Goal: Task Accomplishment & Management: Complete application form

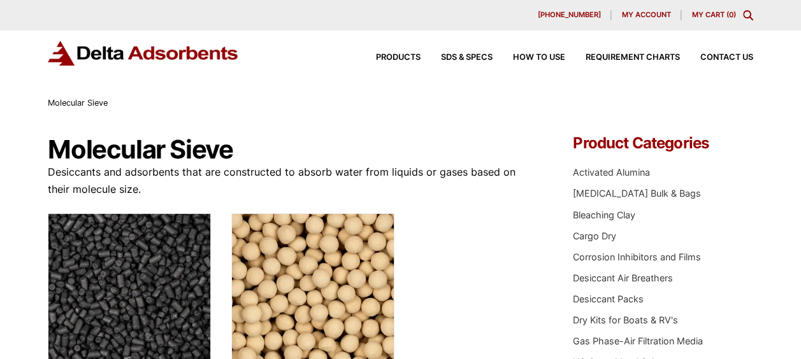
click at [489, 182] on p "Desiccants and adsorbents that are constructed to absorb water from liquids or …" at bounding box center [293, 181] width 490 height 34
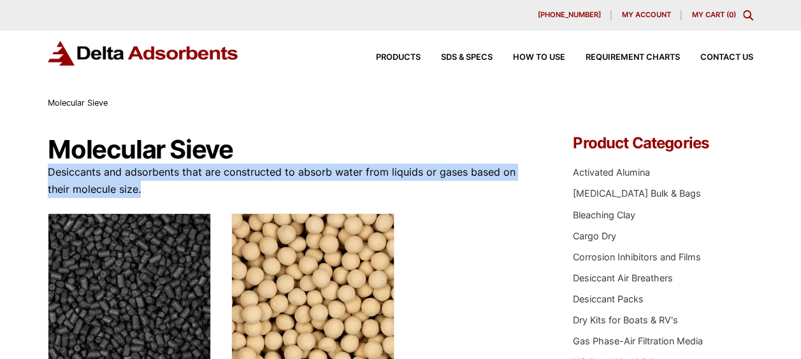
drag, startPoint x: 141, startPoint y: 185, endPoint x: 38, endPoint y: 176, distance: 102.9
drag, startPoint x: 38, startPoint y: 176, endPoint x: 176, endPoint y: 189, distance: 138.2
click at [177, 192] on p "Desiccants and adsorbents that are constructed to absorb water from liquids or …" at bounding box center [293, 181] width 490 height 34
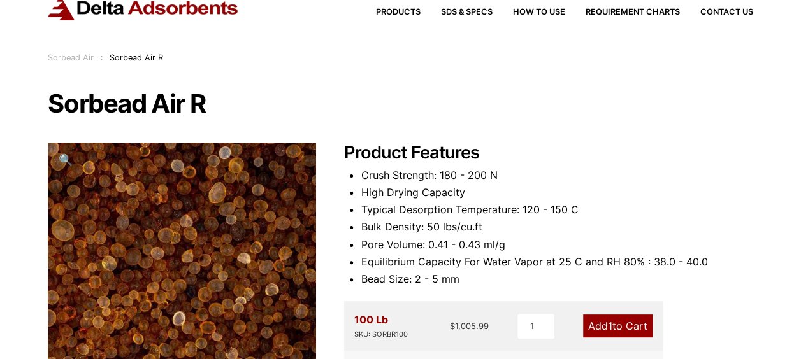
scroll to position [64, 0]
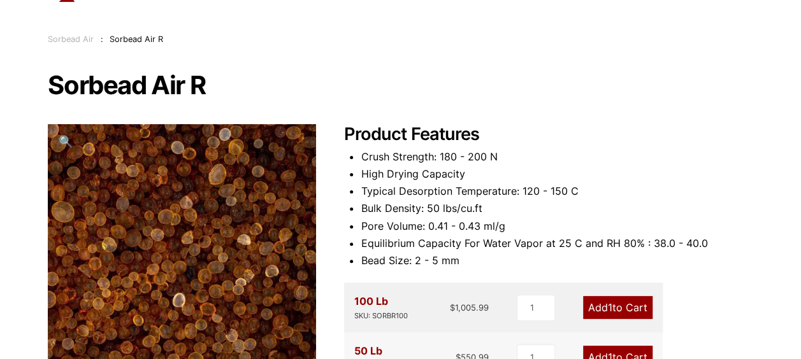
click at [522, 175] on li "High Drying Capacity" at bounding box center [557, 174] width 392 height 17
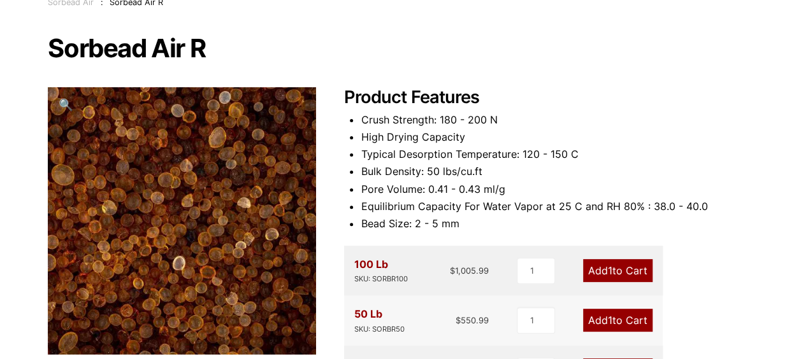
scroll to position [127, 0]
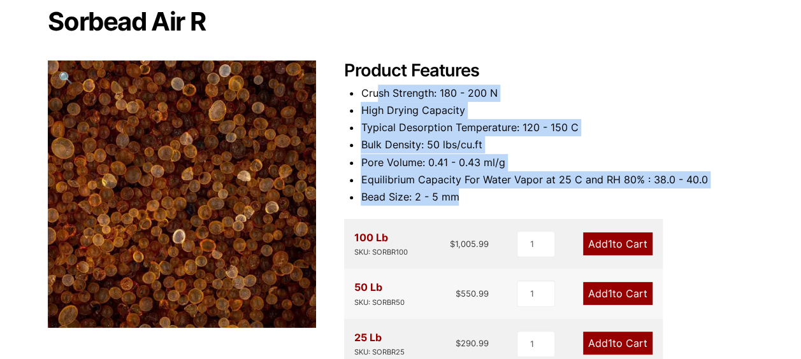
drag, startPoint x: 387, startPoint y: 104, endPoint x: 483, endPoint y: 189, distance: 127.8
click at [483, 189] on ul "Crush Strength: 180 - 200 N High Drying Capacity Typical Desorption Temperature…" at bounding box center [557, 145] width 392 height 121
drag, startPoint x: 483, startPoint y: 189, endPoint x: 417, endPoint y: 164, distance: 70.5
click at [417, 164] on li "Pore Volume: 0.41 - 0.43 ml/g" at bounding box center [557, 162] width 392 height 17
click at [413, 154] on li "Pore Volume: 0.41 - 0.43 ml/g" at bounding box center [557, 162] width 392 height 17
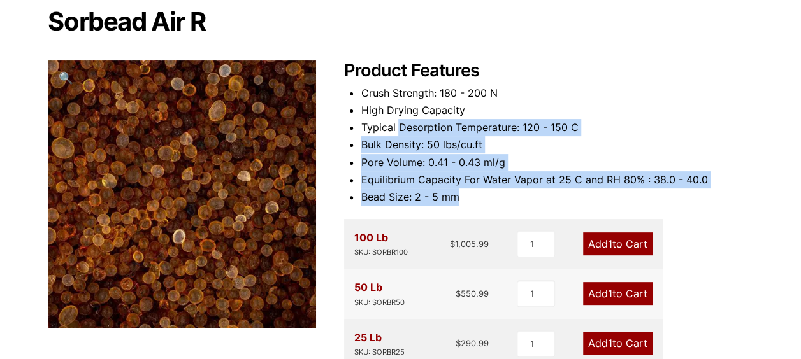
drag, startPoint x: 414, startPoint y: 132, endPoint x: 505, endPoint y: 192, distance: 109.0
click at [505, 192] on ul "Crush Strength: 180 - 200 N High Drying Capacity Typical Desorption Temperature…" at bounding box center [557, 145] width 392 height 121
drag, startPoint x: 505, startPoint y: 192, endPoint x: 473, endPoint y: 196, distance: 32.8
click at [473, 196] on li "Bead Size: 2 - 5 mm" at bounding box center [557, 197] width 392 height 17
click at [469, 196] on li "Bead Size: 2 - 5 mm" at bounding box center [557, 197] width 392 height 17
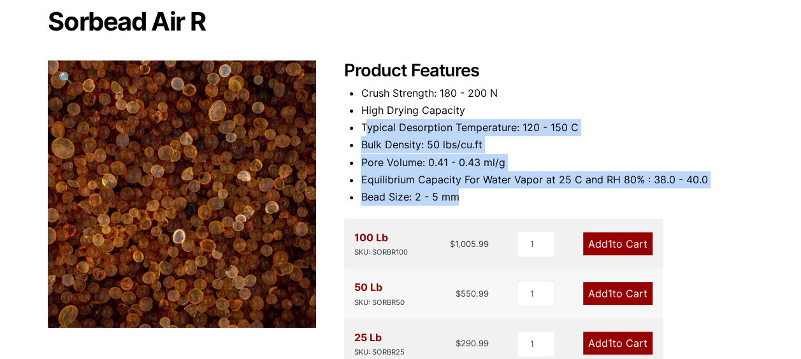
drag, startPoint x: 475, startPoint y: 196, endPoint x: 368, endPoint y: 131, distance: 124.7
click at [368, 131] on ul "Crush Strength: 180 - 200 N High Drying Capacity Typical Desorption Temperature…" at bounding box center [557, 145] width 392 height 121
drag, startPoint x: 368, startPoint y: 131, endPoint x: 475, endPoint y: 185, distance: 119.6
click at [471, 183] on li "Equilibrium Capacity For Water Vapor at 25 C and RH 80% : 38.0 - 40.0" at bounding box center [557, 179] width 392 height 17
click at [474, 192] on li "Bead Size: 2 - 5 mm" at bounding box center [557, 197] width 392 height 17
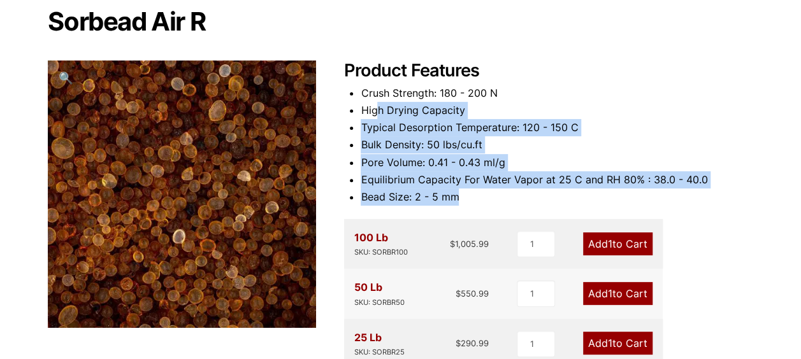
drag, startPoint x: 469, startPoint y: 199, endPoint x: 375, endPoint y: 116, distance: 126.0
click at [375, 116] on ul "Crush Strength: 180 - 200 N High Drying Capacity Typical Desorption Temperature…" at bounding box center [557, 145] width 392 height 121
drag, startPoint x: 375, startPoint y: 116, endPoint x: 409, endPoint y: 184, distance: 76.3
click at [409, 184] on li "Equilibrium Capacity For Water Vapor at 25 C and RH 80% : 38.0 - 40.0" at bounding box center [557, 179] width 392 height 17
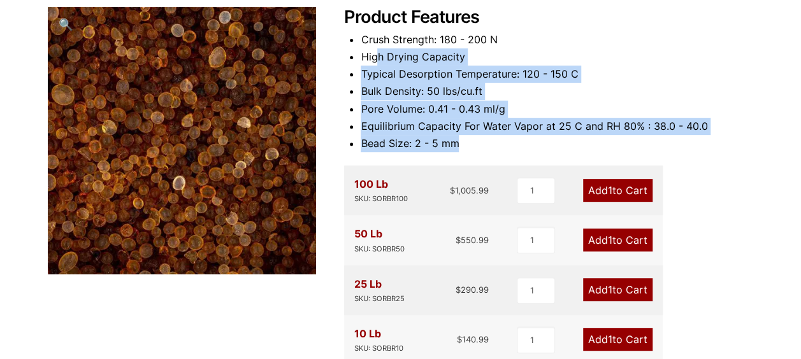
scroll to position [255, 0]
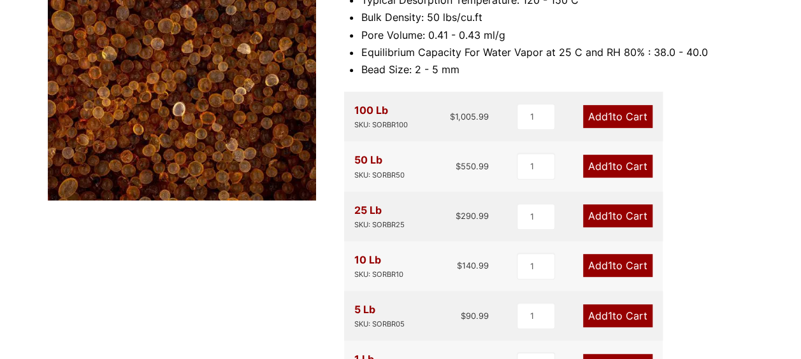
click at [287, 247] on div "Sorbead Air R 🔍 Product Features Crush Strength: 180 - 200 N High Drying Capaci…" at bounding box center [400, 275] width 705 height 789
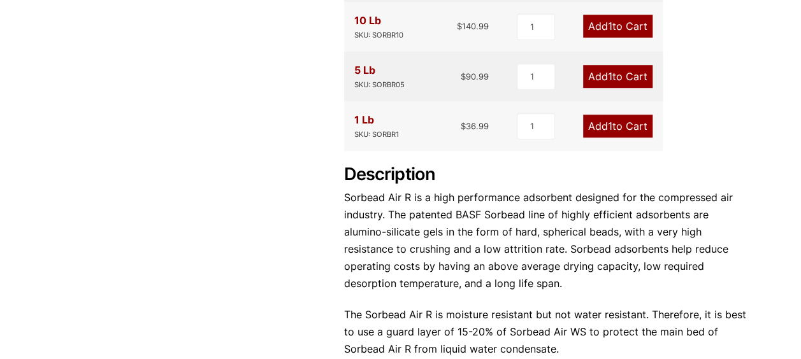
scroll to position [573, 0]
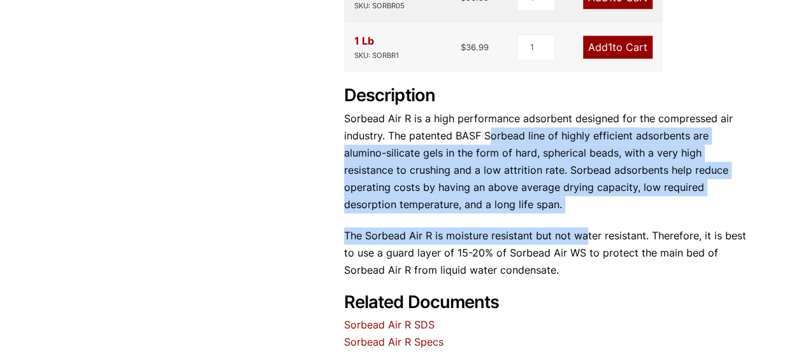
drag, startPoint x: 488, startPoint y: 134, endPoint x: 585, endPoint y: 217, distance: 127.4
click at [585, 217] on div "Description Sorbead Air R is a high performance adsorbent designed for the comp…" at bounding box center [548, 182] width 409 height 194
drag, startPoint x: 585, startPoint y: 217, endPoint x: 512, endPoint y: 208, distance: 73.2
click at [512, 208] on p "Sorbead Air R is a high performance adsorbent designed for the compressed air i…" at bounding box center [548, 162] width 409 height 104
click at [490, 203] on p "Sorbead Air R is a high performance adsorbent designed for the compressed air i…" at bounding box center [548, 162] width 409 height 104
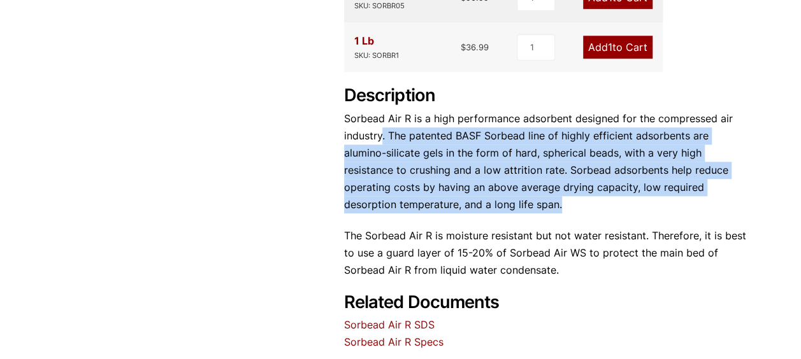
drag, startPoint x: 489, startPoint y: 203, endPoint x: 383, endPoint y: 142, distance: 121.3
click at [383, 142] on p "Sorbead Air R is a high performance adsorbent designed for the compressed air i…" at bounding box center [548, 162] width 409 height 104
drag, startPoint x: 383, startPoint y: 142, endPoint x: 515, endPoint y: 196, distance: 142.0
click at [515, 196] on p "Sorbead Air R is a high performance adsorbent designed for the compressed air i…" at bounding box center [548, 162] width 409 height 104
click at [518, 209] on p "Sorbead Air R is a high performance adsorbent designed for the compressed air i…" at bounding box center [548, 162] width 409 height 104
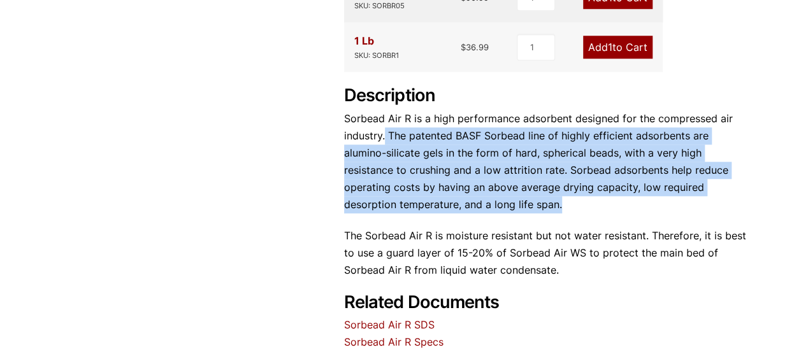
drag, startPoint x: 525, startPoint y: 209, endPoint x: 385, endPoint y: 136, distance: 157.8
click at [385, 136] on p "Sorbead Air R is a high performance adsorbent designed for the compressed air i…" at bounding box center [548, 162] width 409 height 104
drag, startPoint x: 385, startPoint y: 136, endPoint x: 433, endPoint y: 190, distance: 72.2
click at [434, 190] on p "Sorbead Air R is a high performance adsorbent designed for the compressed air i…" at bounding box center [548, 162] width 409 height 104
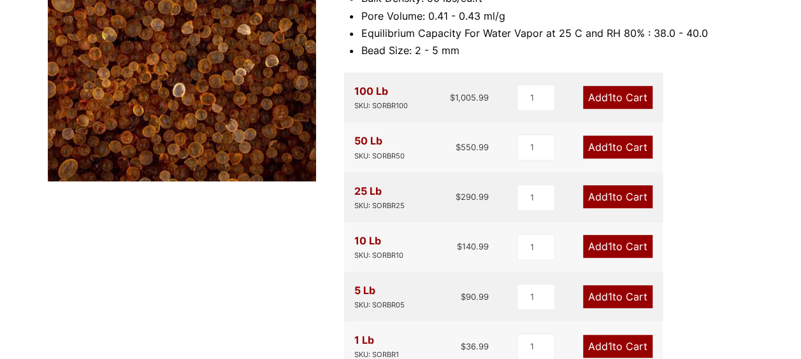
scroll to position [0, 0]
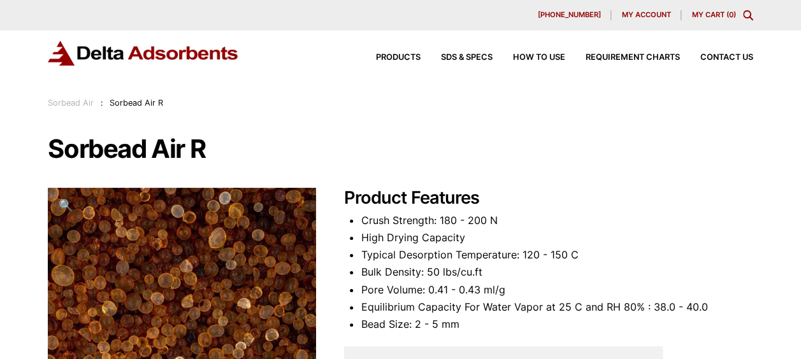
click at [76, 102] on link "Sorbead Air" at bounding box center [71, 103] width 46 height 10
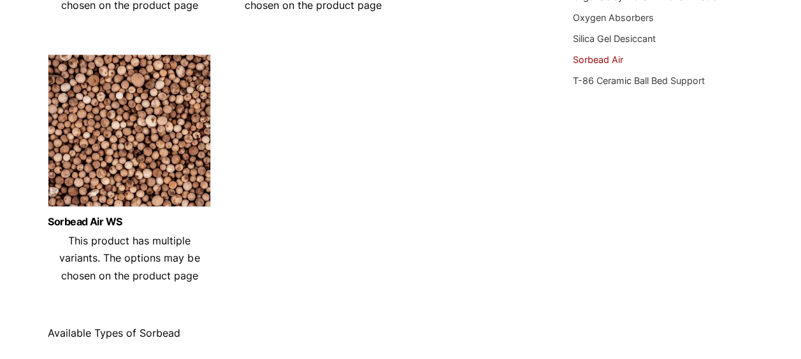
scroll to position [446, 0]
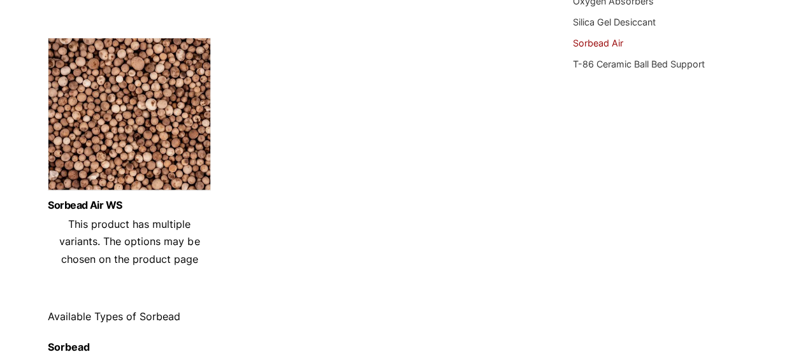
click at [115, 164] on img at bounding box center [129, 117] width 163 height 159
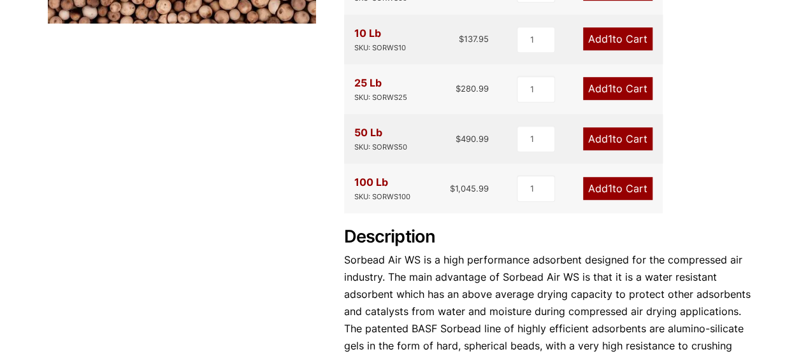
scroll to position [510, 0]
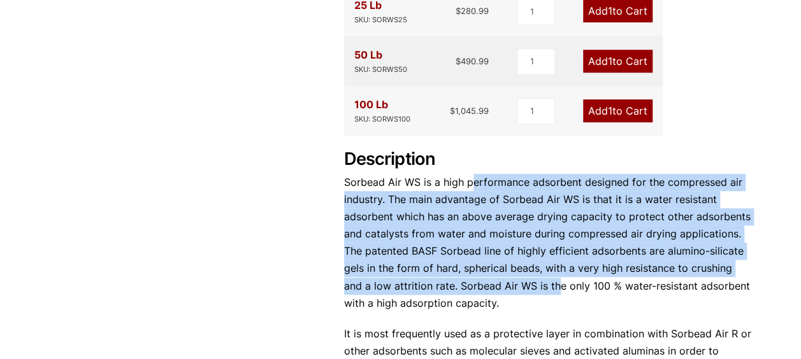
drag, startPoint x: 474, startPoint y: 187, endPoint x: 534, endPoint y: 292, distance: 121.0
click at [534, 292] on p "Sorbead Air WS is a high performance adsorbent designed for the compressed air …" at bounding box center [548, 243] width 409 height 139
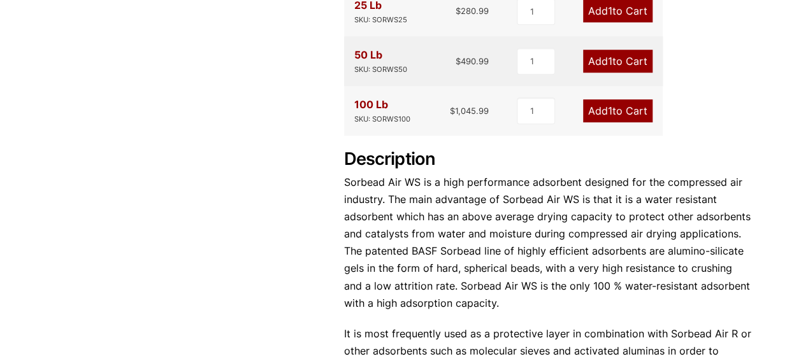
drag, startPoint x: 534, startPoint y: 292, endPoint x: 486, endPoint y: 309, distance: 50.8
click at [486, 310] on p "Sorbead Air WS is a high performance adsorbent designed for the compressed air …" at bounding box center [548, 243] width 409 height 139
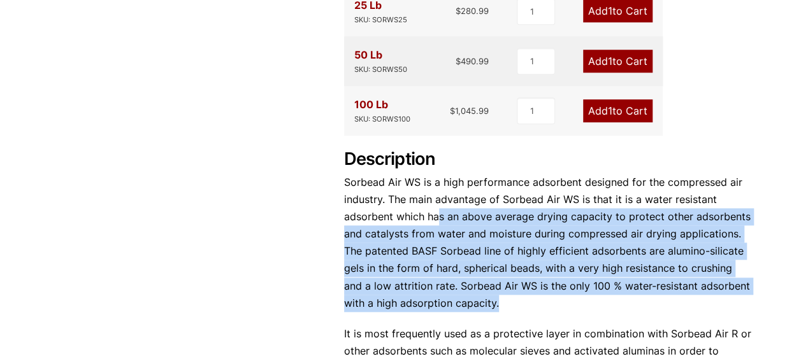
drag, startPoint x: 490, startPoint y: 306, endPoint x: 438, endPoint y: 213, distance: 107.5
click at [438, 213] on p "Sorbead Air WS is a high performance adsorbent designed for the compressed air …" at bounding box center [548, 243] width 409 height 139
drag, startPoint x: 438, startPoint y: 213, endPoint x: 513, endPoint y: 289, distance: 106.8
click at [513, 287] on p "Sorbead Air WS is a high performance adsorbent designed for the compressed air …" at bounding box center [548, 243] width 409 height 139
click at [506, 305] on p "Sorbead Air WS is a high performance adsorbent designed for the compressed air …" at bounding box center [548, 243] width 409 height 139
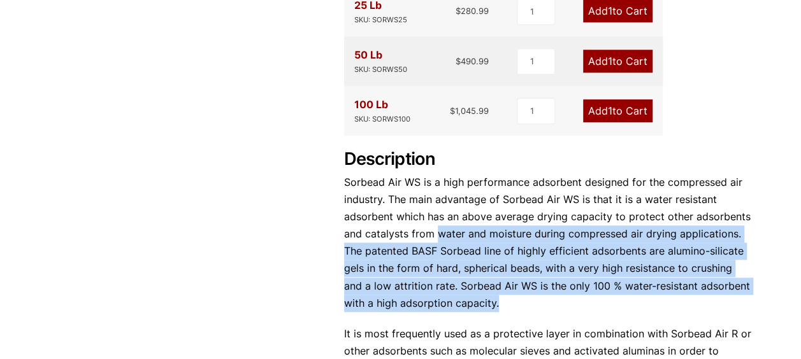
drag, startPoint x: 520, startPoint y: 307, endPoint x: 437, endPoint y: 228, distance: 114.4
click at [437, 228] on p "Sorbead Air WS is a high performance adsorbent designed for the compressed air …" at bounding box center [548, 243] width 409 height 139
drag, startPoint x: 437, startPoint y: 228, endPoint x: 494, endPoint y: 260, distance: 65.0
click at [494, 260] on p "Sorbead Air WS is a high performance adsorbent designed for the compressed air …" at bounding box center [548, 243] width 409 height 139
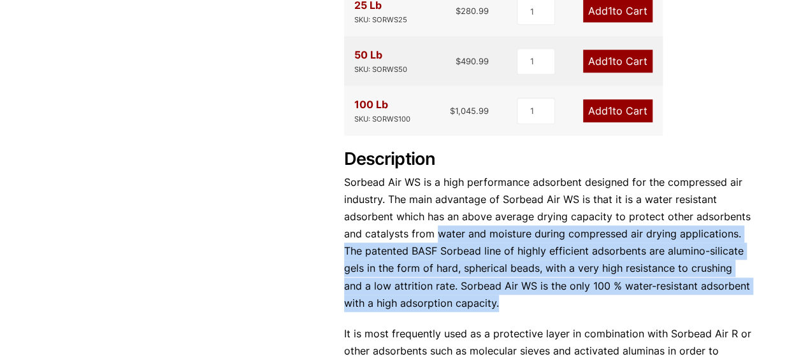
drag, startPoint x: 494, startPoint y: 260, endPoint x: 469, endPoint y: 244, distance: 29.0
click at [469, 244] on p "Sorbead Air WS is a high performance adsorbent designed for the compressed air …" at bounding box center [548, 243] width 409 height 139
click at [437, 234] on p "Sorbead Air WS is a high performance adsorbent designed for the compressed air …" at bounding box center [548, 243] width 409 height 139
drag, startPoint x: 418, startPoint y: 231, endPoint x: 587, endPoint y: 295, distance: 181.2
click at [587, 295] on p "Sorbead Air WS is a high performance adsorbent designed for the compressed air …" at bounding box center [548, 243] width 409 height 139
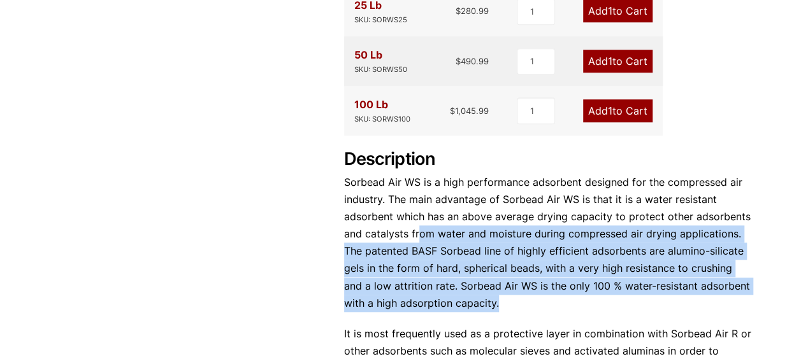
drag, startPoint x: 587, startPoint y: 295, endPoint x: 533, endPoint y: 304, distance: 55.5
click at [533, 304] on p "Sorbead Air WS is a high performance adsorbent designed for the compressed air …" at bounding box center [548, 243] width 409 height 139
click at [520, 307] on p "Sorbead Air WS is a high performance adsorbent designed for the compressed air …" at bounding box center [548, 243] width 409 height 139
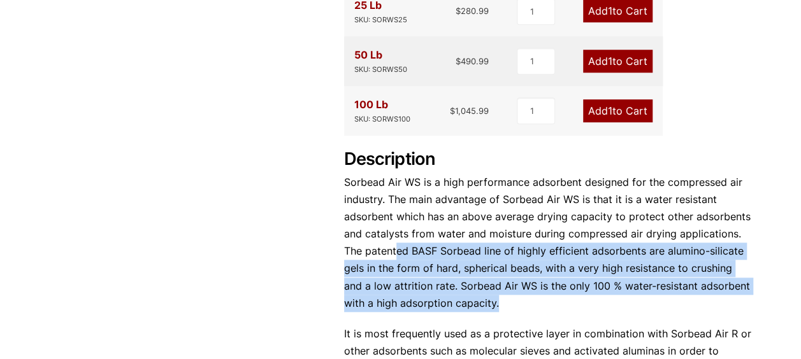
drag, startPoint x: 501, startPoint y: 310, endPoint x: 399, endPoint y: 248, distance: 118.9
click at [399, 248] on p "Sorbead Air WS is a high performance adsorbent designed for the compressed air …" at bounding box center [548, 243] width 409 height 139
click at [552, 294] on p "Sorbead Air WS is a high performance adsorbent designed for the compressed air …" at bounding box center [548, 243] width 409 height 139
click at [564, 301] on p "Sorbead Air WS is a high performance adsorbent designed for the compressed air …" at bounding box center [548, 243] width 409 height 139
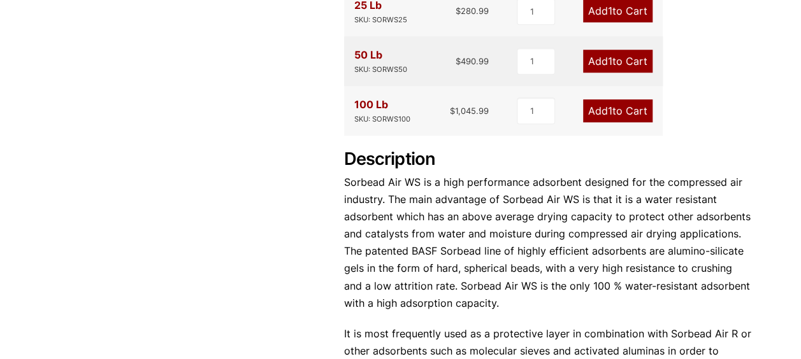
click at [553, 313] on div "Description Sorbead Air WS is a high performance adsorbent designed for the com…" at bounding box center [548, 271] width 409 height 245
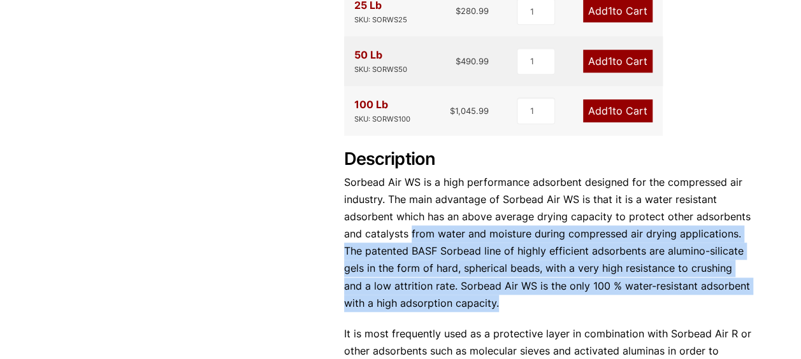
drag, startPoint x: 535, startPoint y: 305, endPoint x: 412, endPoint y: 240, distance: 139.4
click at [412, 240] on p "Sorbead Air WS is a high performance adsorbent designed for the compressed air …" at bounding box center [548, 243] width 409 height 139
drag, startPoint x: 412, startPoint y: 240, endPoint x: 547, endPoint y: 304, distance: 149.6
click at [547, 304] on p "Sorbead Air WS is a high performance adsorbent designed for the compressed air …" at bounding box center [548, 243] width 409 height 139
click at [562, 304] on p "Sorbead Air WS is a high performance adsorbent designed for the compressed air …" at bounding box center [548, 243] width 409 height 139
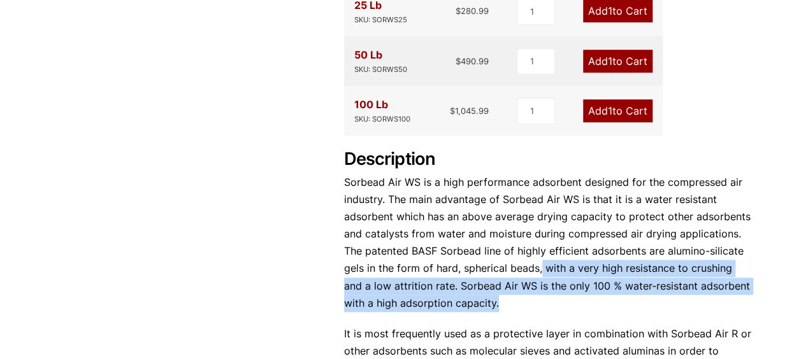
drag, startPoint x: 567, startPoint y: 302, endPoint x: 539, endPoint y: 269, distance: 42.9
click at [539, 269] on p "Sorbead Air WS is a high performance adsorbent designed for the compressed air …" at bounding box center [548, 243] width 409 height 139
drag, startPoint x: 539, startPoint y: 269, endPoint x: 591, endPoint y: 305, distance: 63.3
click at [591, 305] on p "Sorbead Air WS is a high performance adsorbent designed for the compressed air …" at bounding box center [548, 243] width 409 height 139
click at [555, 306] on p "Sorbead Air WS is a high performance adsorbent designed for the compressed air …" at bounding box center [548, 243] width 409 height 139
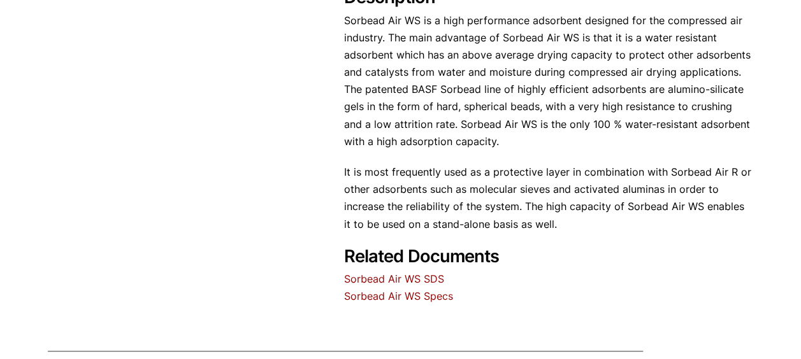
scroll to position [701, 0]
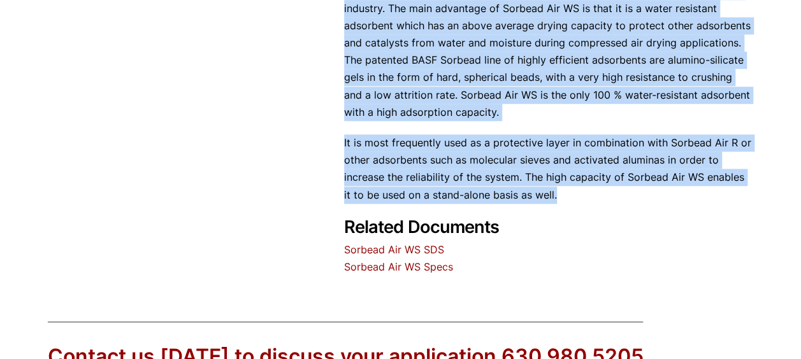
drag, startPoint x: 562, startPoint y: 196, endPoint x: 343, endPoint y: 144, distance: 225.1
drag, startPoint x: 343, startPoint y: 144, endPoint x: 312, endPoint y: 164, distance: 36.7
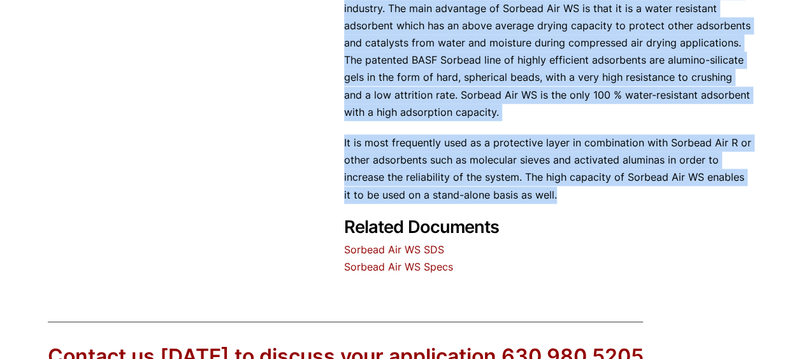
drag, startPoint x: 558, startPoint y: 190, endPoint x: 336, endPoint y: 145, distance: 226.2
drag, startPoint x: 336, startPoint y: 145, endPoint x: 295, endPoint y: 201, distance: 69.7
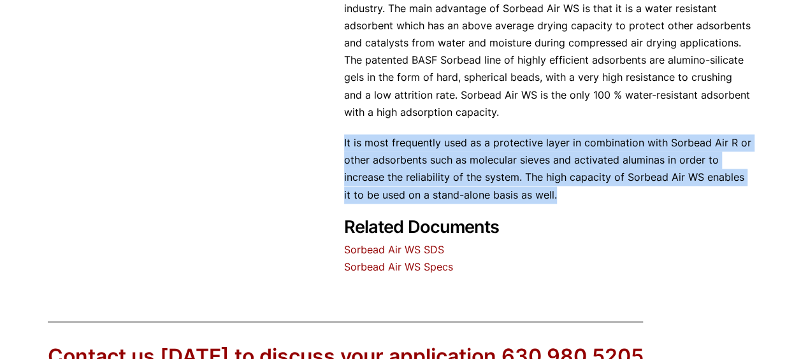
drag, startPoint x: 604, startPoint y: 196, endPoint x: 344, endPoint y: 147, distance: 264.5
click at [344, 147] on p "It is most frequently used as a protective layer in combination with Sorbead Ai…" at bounding box center [548, 168] width 409 height 69
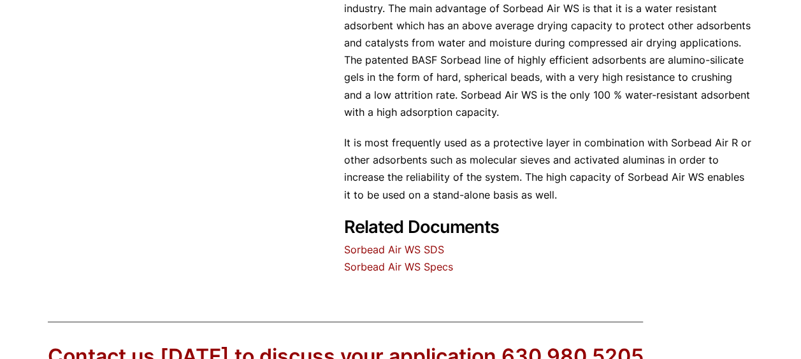
drag, startPoint x: 344, startPoint y: 147, endPoint x: 323, endPoint y: 217, distance: 72.5
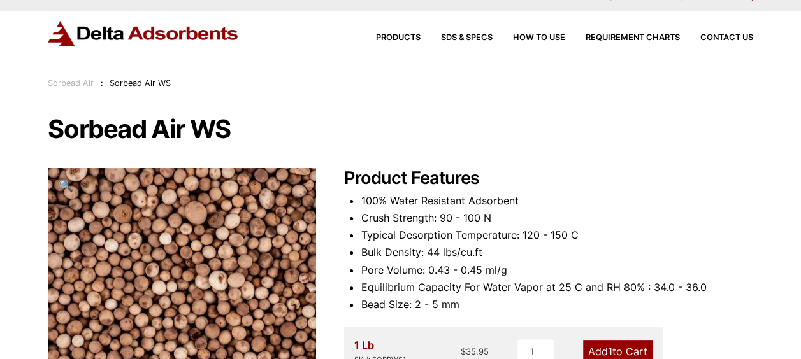
scroll to position [0, 0]
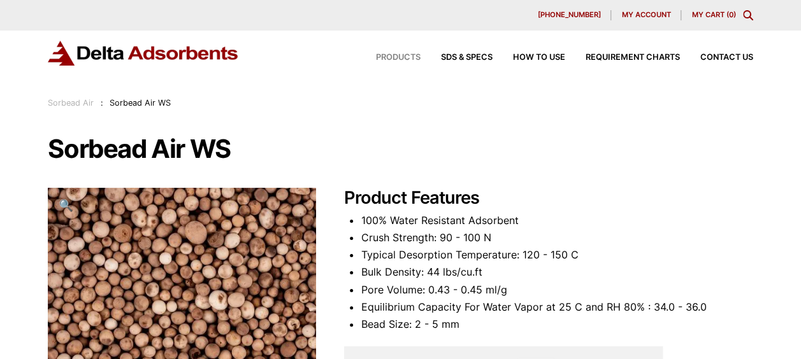
click at [399, 55] on span "Products" at bounding box center [398, 58] width 45 height 8
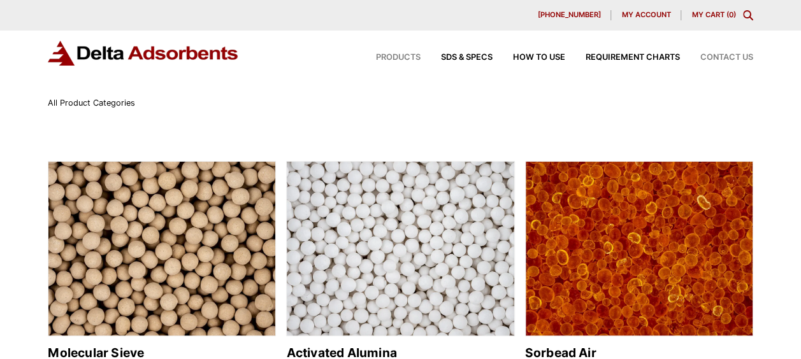
click at [725, 56] on span "Contact Us" at bounding box center [726, 58] width 53 height 8
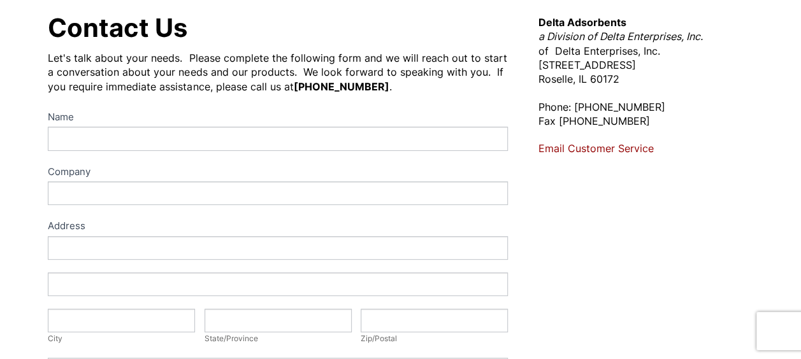
scroll to position [127, 0]
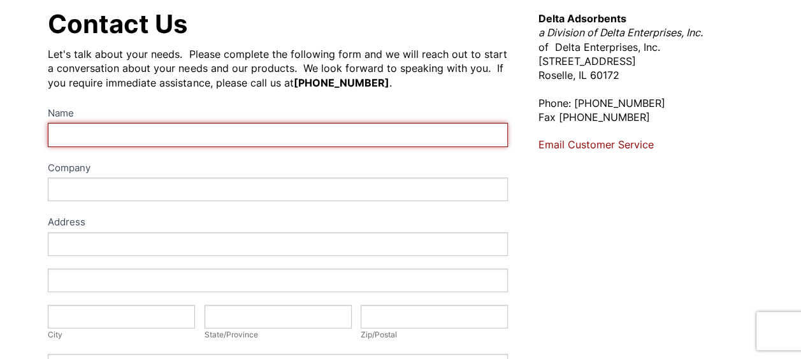
click at [229, 145] on input "Name" at bounding box center [277, 135] width 459 height 24
click at [229, 139] on input "William LI" at bounding box center [277, 135] width 459 height 24
type input "William Lim"
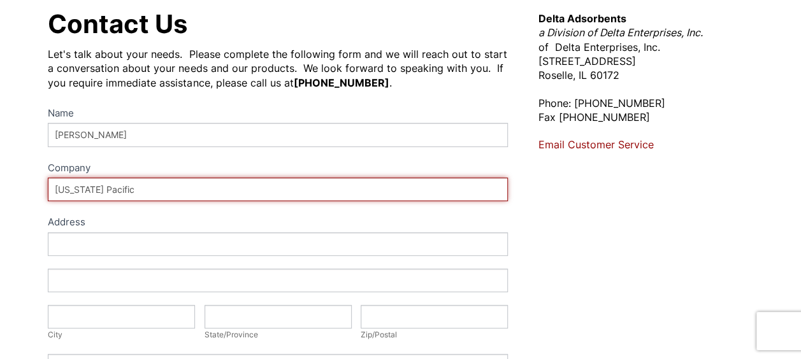
type input "Georgia Pacific"
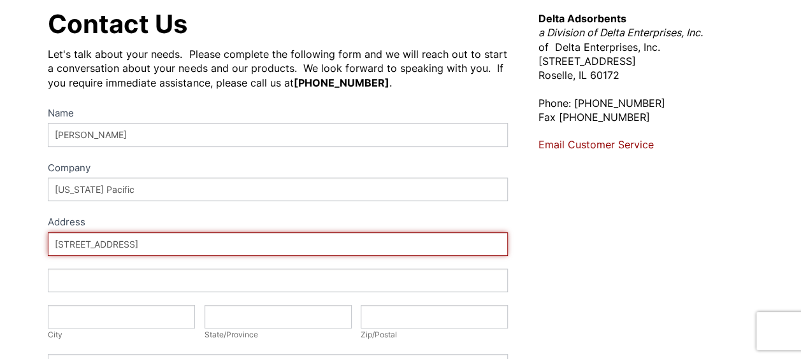
type input "133 Peachtree St"
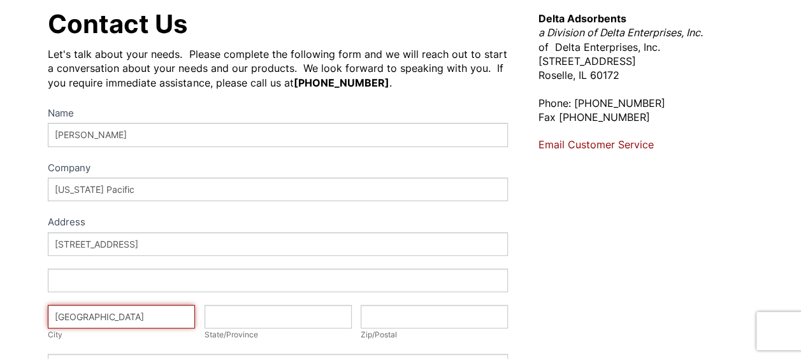
type input "Atlanta"
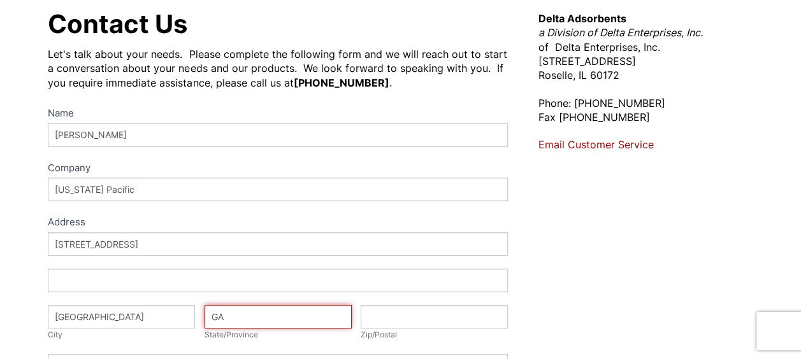
type input "GA"
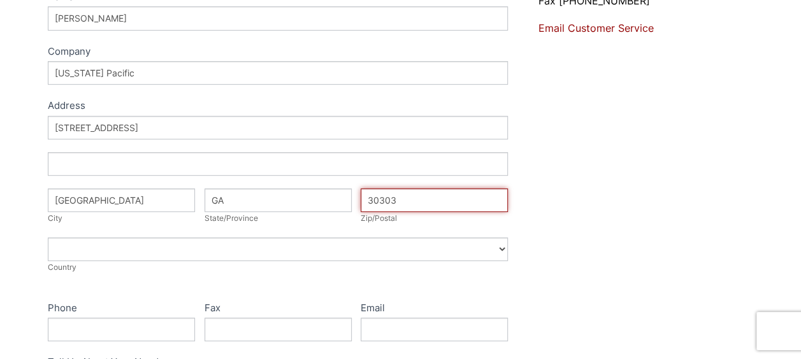
scroll to position [255, 0]
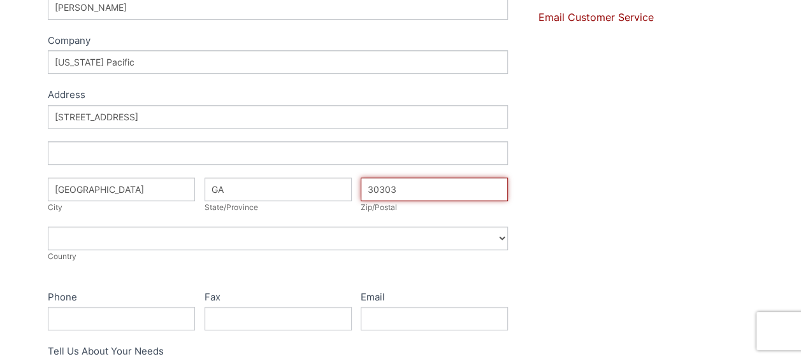
type input "30303"
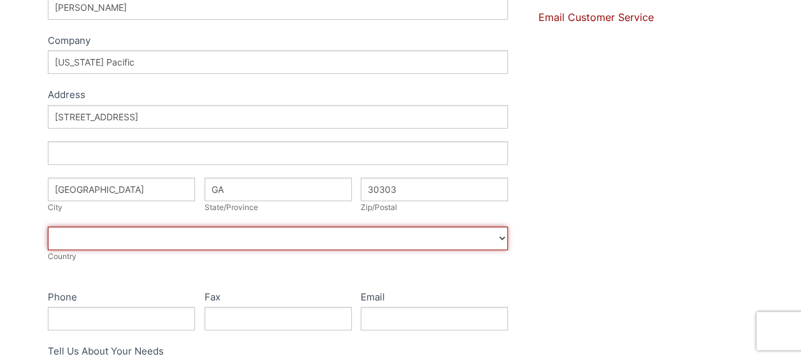
click at [173, 246] on select "Afghanistan Aland Islands Albania Algeria American Samoa Andorra Angola Anguill…" at bounding box center [277, 239] width 459 height 24
select select "United States"
click at [48, 227] on select "Afghanistan Aland Islands Albania Algeria American Samoa Andorra Angola Anguill…" at bounding box center [277, 239] width 459 height 24
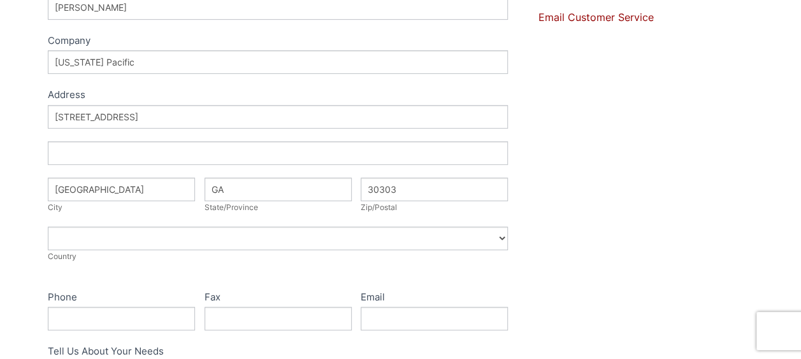
click at [77, 276] on div "Address 133 Peachtree St Address City Atlanta City State/Province GA State/Prov…" at bounding box center [277, 190] width 459 height 171
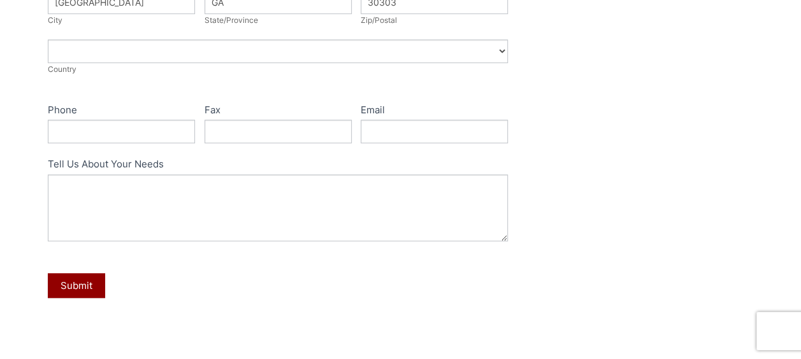
scroll to position [446, 0]
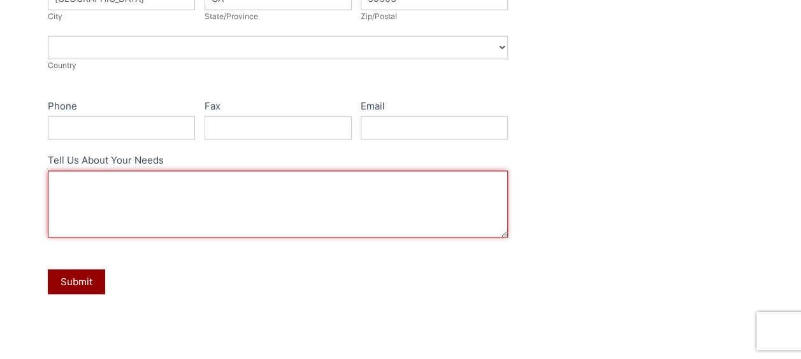
click at [240, 202] on textarea "Tell Us About Your Needs" at bounding box center [277, 204] width 459 height 67
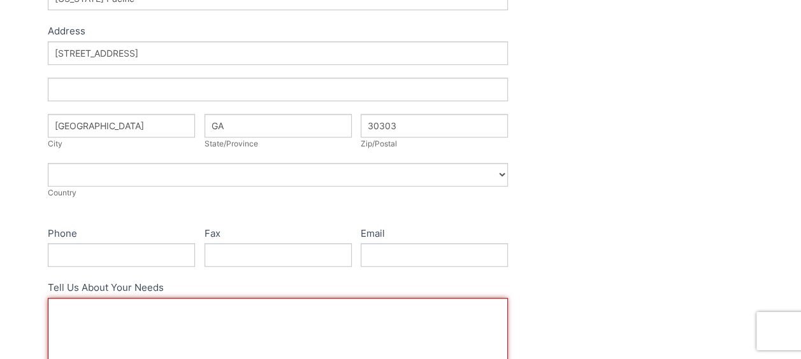
scroll to position [319, 0]
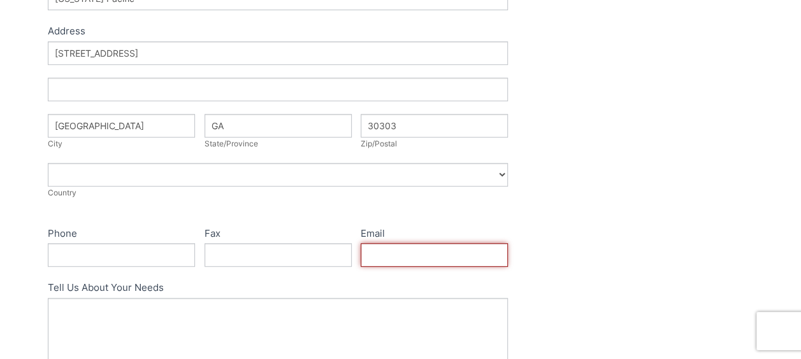
click at [417, 256] on input "Email" at bounding box center [434, 255] width 147 height 24
type input "willam.lim@gapac.com"
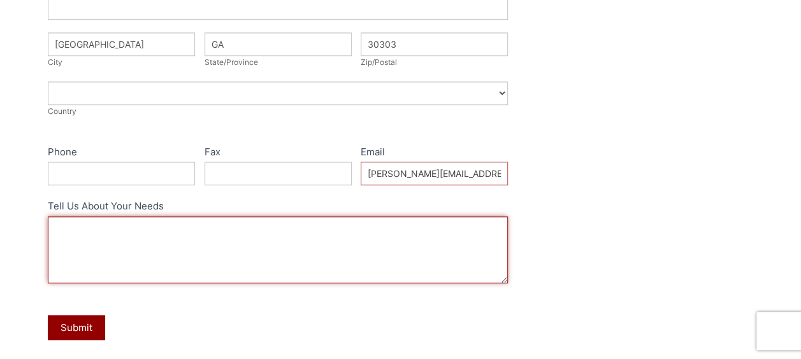
scroll to position [446, 0]
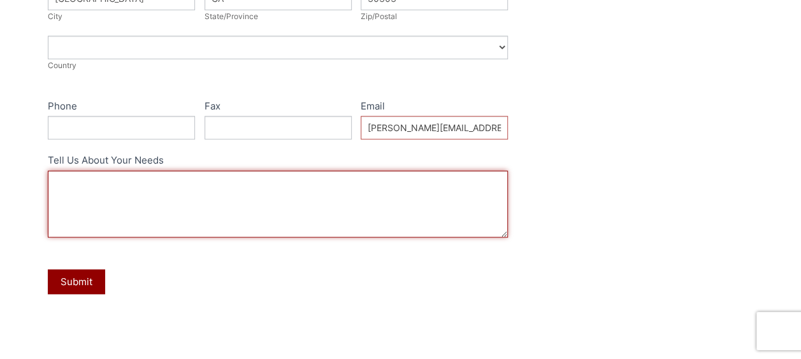
click at [107, 176] on textarea "Tell Us About Your Needs" at bounding box center [277, 204] width 459 height 67
paste textarea "SG-3, SILICA GEL - $8.00/ lbs MS-4, MOL SIEVE - $8.50/ lbs TS-25 TABULAR SUPPOR…"
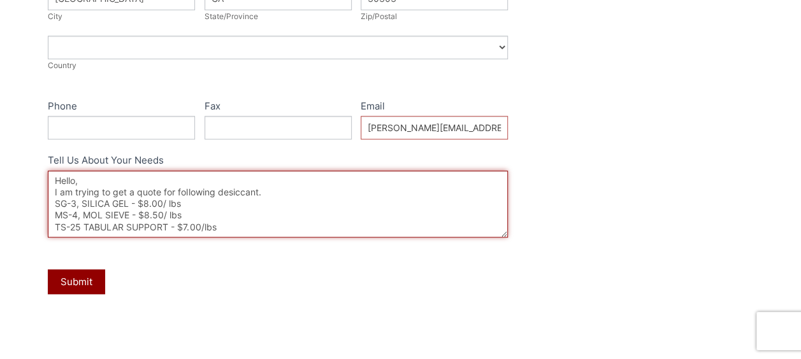
scroll to position [8, 0]
drag, startPoint x: 219, startPoint y: 219, endPoint x: 171, endPoint y: 218, distance: 48.4
click at [171, 218] on textarea "Hello, I am trying to get a quote for following desiccant. SG-3, SILICA GEL - $…" at bounding box center [277, 204] width 459 height 67
drag, startPoint x: 182, startPoint y: 204, endPoint x: 131, endPoint y: 208, distance: 51.2
click at [131, 208] on textarea "Hello, I am trying to get a quote for following desiccant. SG-3, SILICA GEL - $…" at bounding box center [277, 204] width 459 height 67
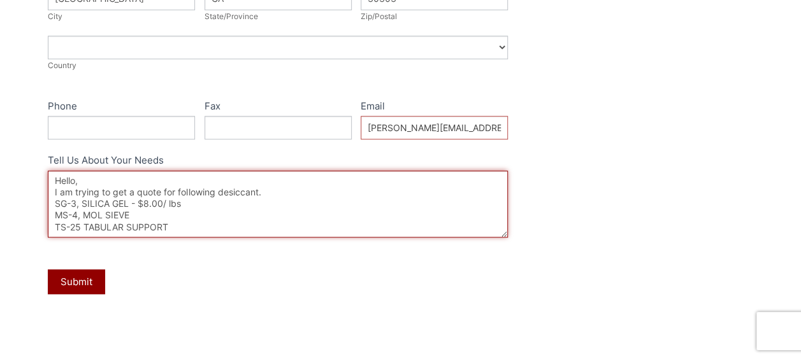
drag, startPoint x: 180, startPoint y: 197, endPoint x: 131, endPoint y: 199, distance: 48.4
click at [131, 199] on textarea "Hello, I am trying to get a quote for following desiccant. SG-3, SILICA GEL - $…" at bounding box center [277, 204] width 459 height 67
click at [218, 215] on textarea "Hello, I am trying to get a quote for following desiccant. SG-3, SILICA GEL MS-…" at bounding box center [277, 204] width 459 height 67
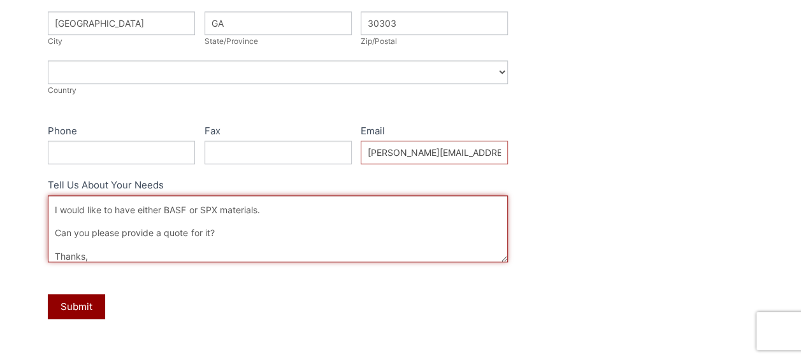
scroll to position [573, 0]
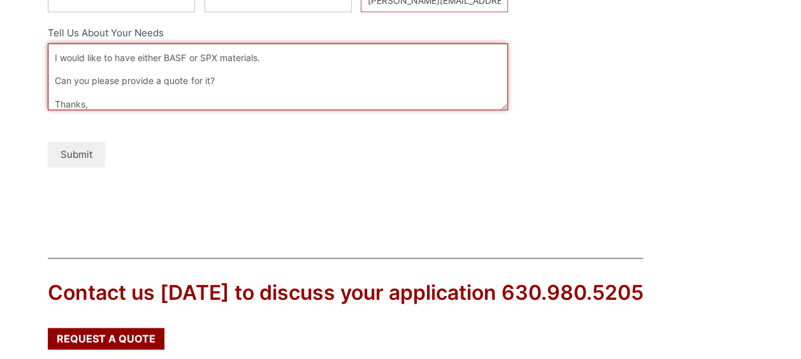
type textarea "Hello, I am trying to get a quote for following desiccant. SG-3, SILICA GEL MS-…"
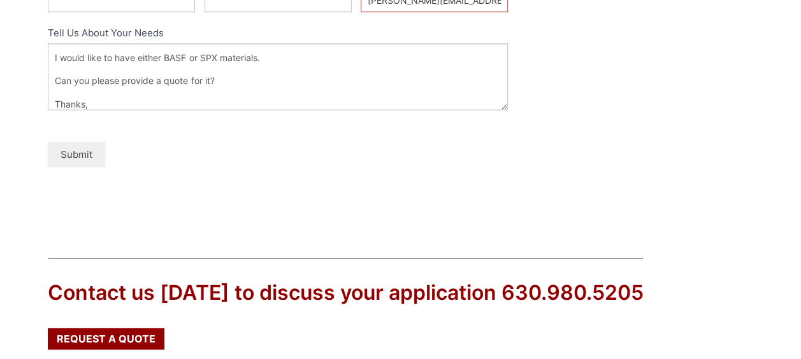
click at [79, 152] on button "Submit" at bounding box center [76, 154] width 57 height 25
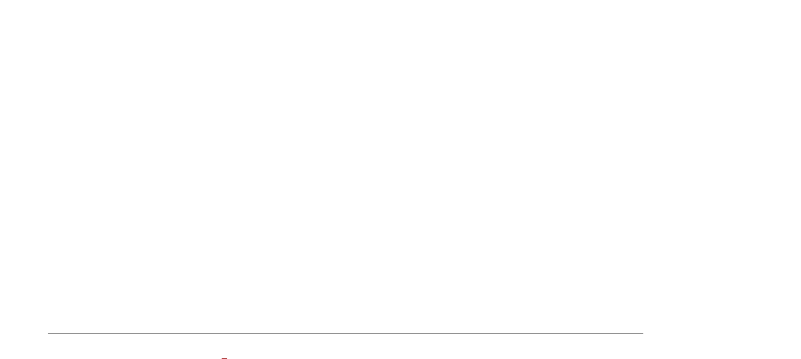
scroll to position [319, 0]
